Goal: Task Accomplishment & Management: Complete application form

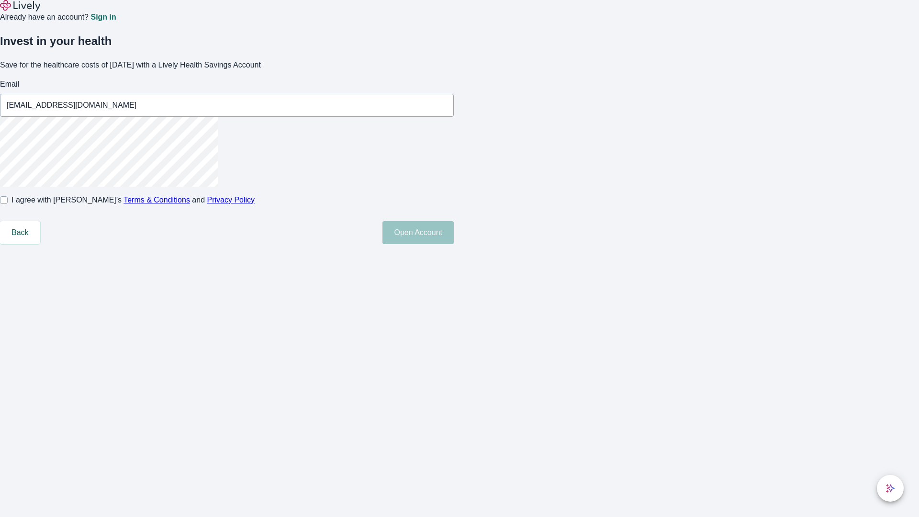
click at [8, 204] on input "I agree with Lively’s Terms & Conditions and Privacy Policy" at bounding box center [4, 200] width 8 height 8
checkbox input "true"
click at [454, 244] on button "Open Account" at bounding box center [418, 232] width 71 height 23
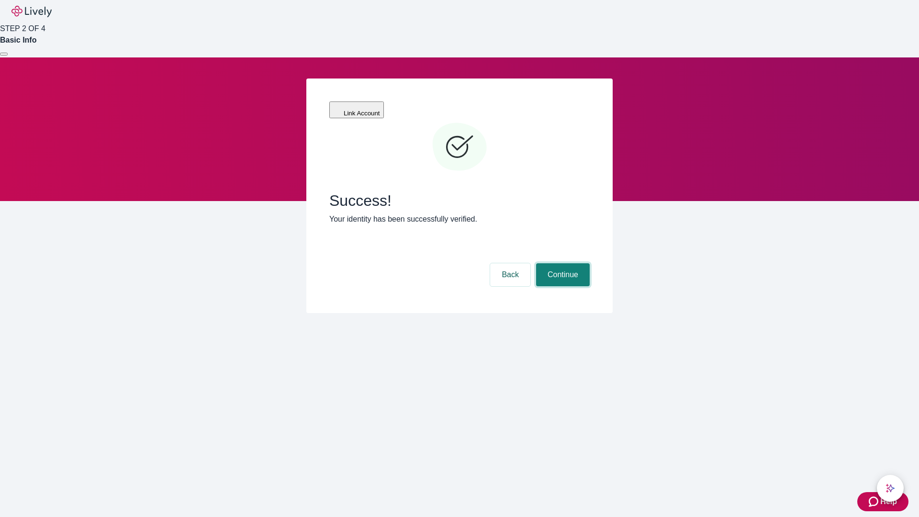
click at [562, 263] on button "Continue" at bounding box center [563, 274] width 54 height 23
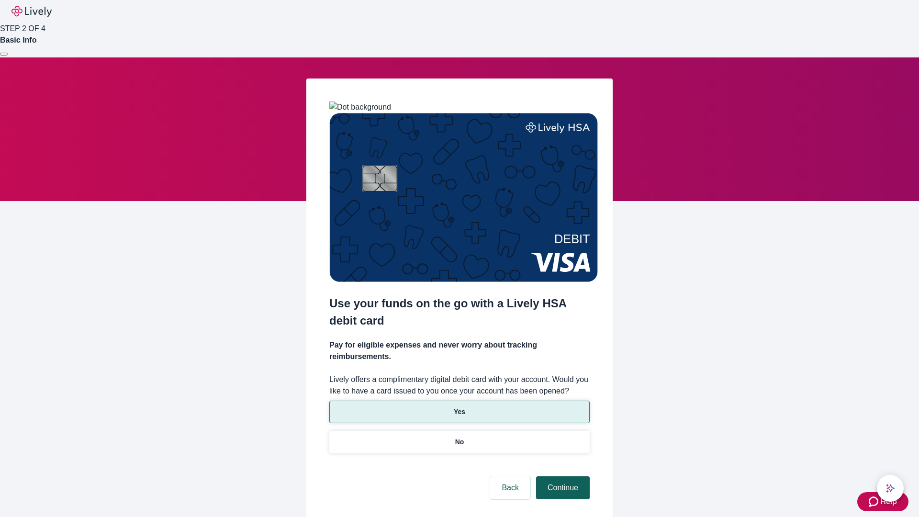
click at [459, 407] on p "Yes" at bounding box center [459, 412] width 11 height 10
click at [562, 476] on button "Continue" at bounding box center [563, 487] width 54 height 23
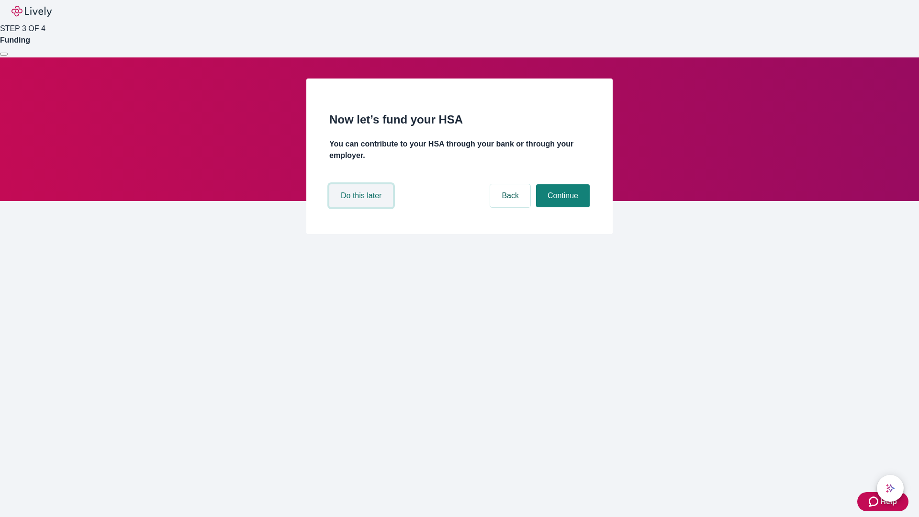
click at [362, 207] on button "Do this later" at bounding box center [361, 195] width 64 height 23
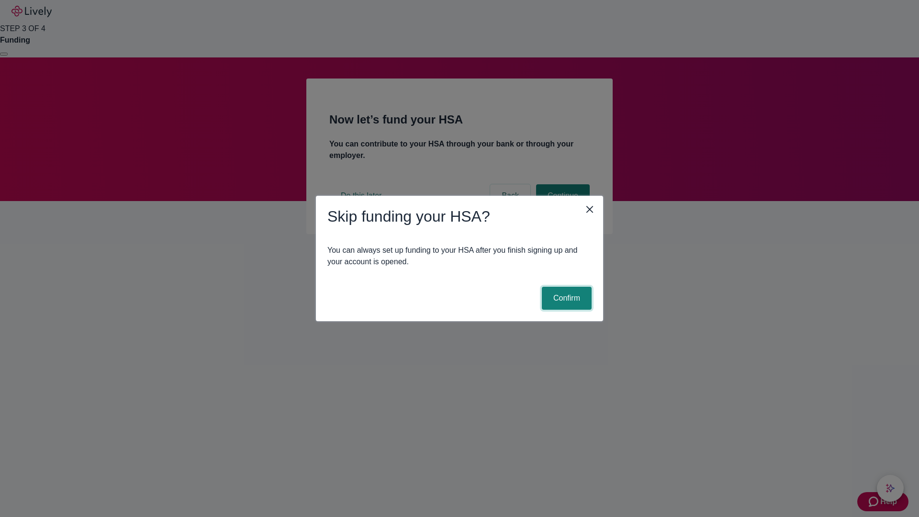
click at [565, 298] on button "Confirm" at bounding box center [567, 298] width 50 height 23
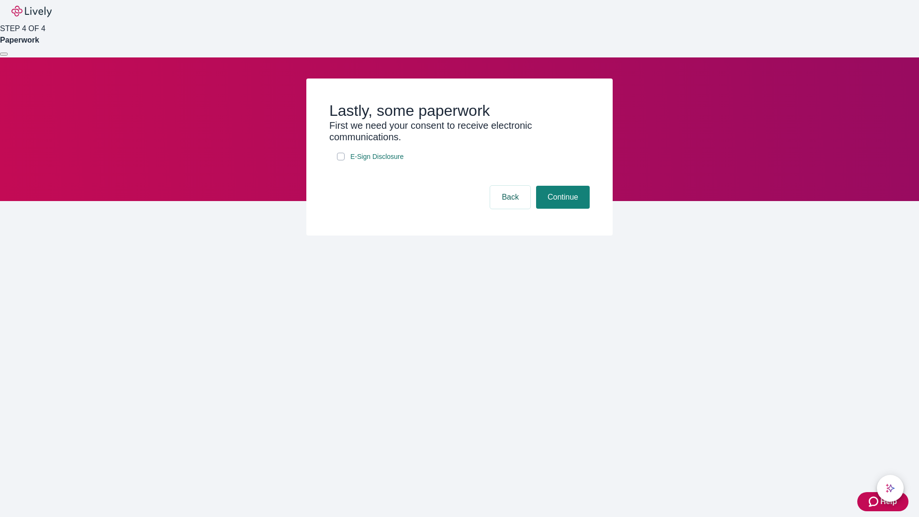
click at [341, 160] on input "E-Sign Disclosure" at bounding box center [341, 157] width 8 height 8
checkbox input "true"
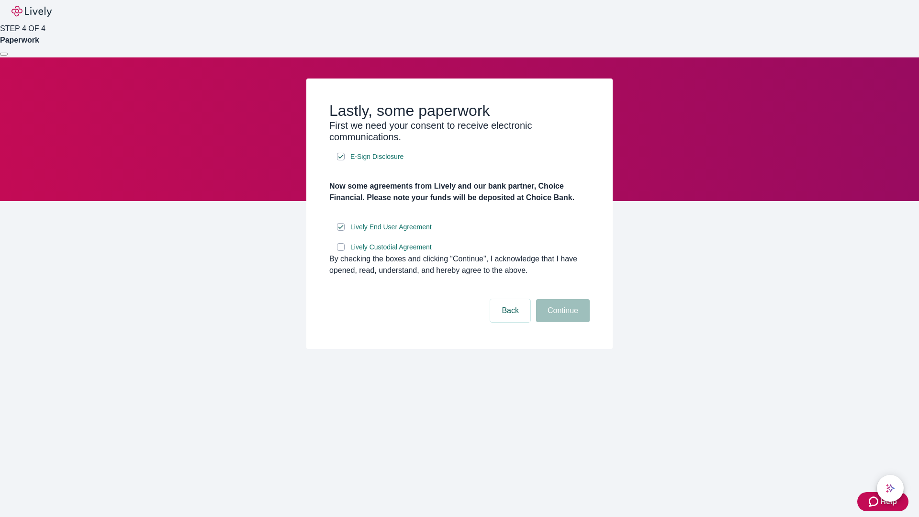
click at [341, 251] on input "Lively Custodial Agreement" at bounding box center [341, 247] width 8 height 8
checkbox input "true"
click at [562, 322] on button "Continue" at bounding box center [563, 310] width 54 height 23
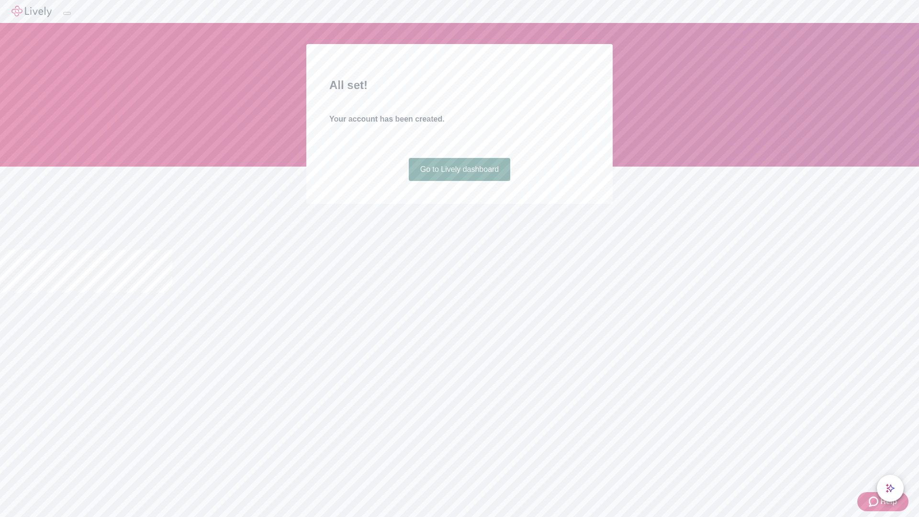
click at [459, 181] on link "Go to Lively dashboard" at bounding box center [460, 169] width 102 height 23
